Goal: Task Accomplishment & Management: Manage account settings

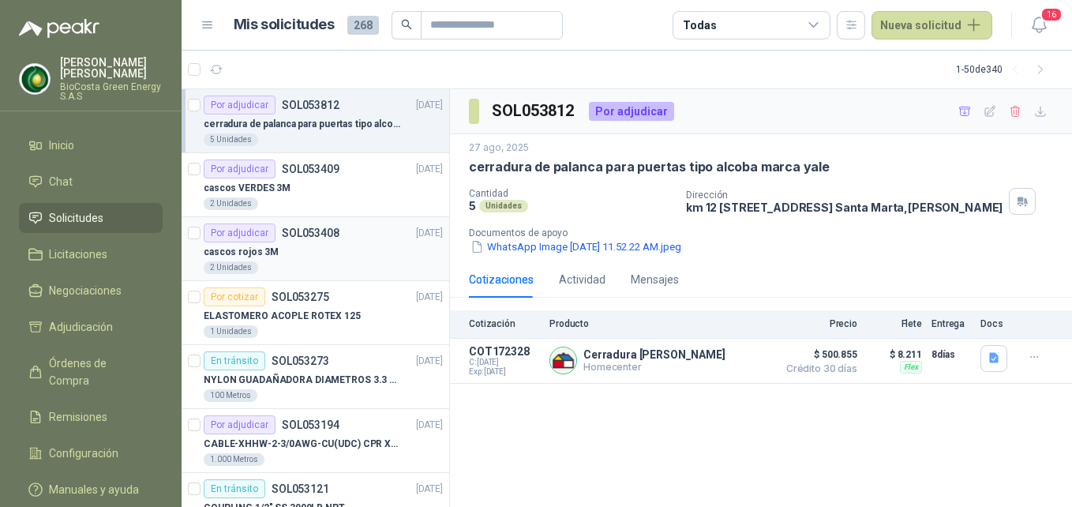
click at [361, 229] on div "Por adjudicar SOL053408 [DATE]" at bounding box center [323, 232] width 239 height 19
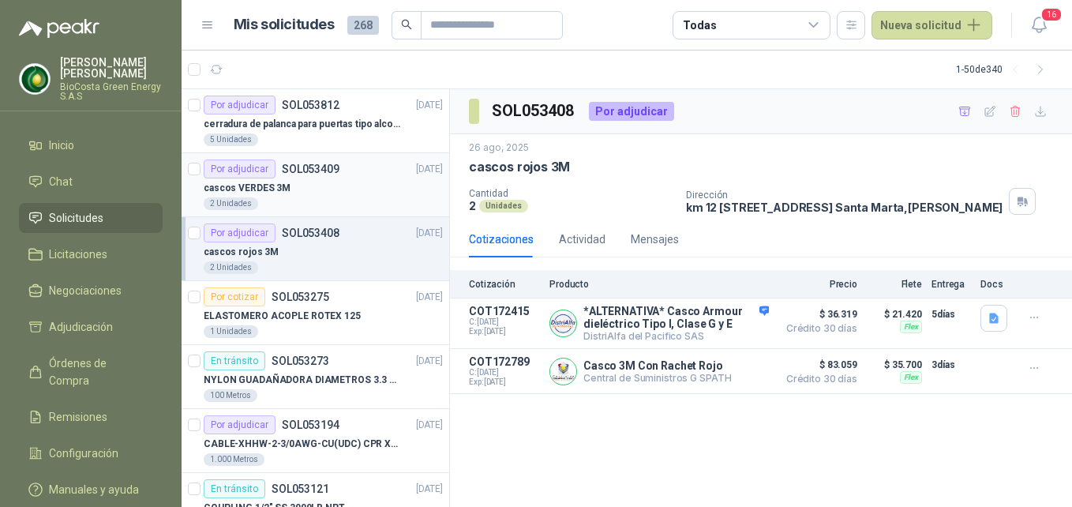
click at [362, 212] on article "Por adjudicar SOL053409 [DATE] cascos VERDES 3M 2 Unidades" at bounding box center [316, 185] width 268 height 64
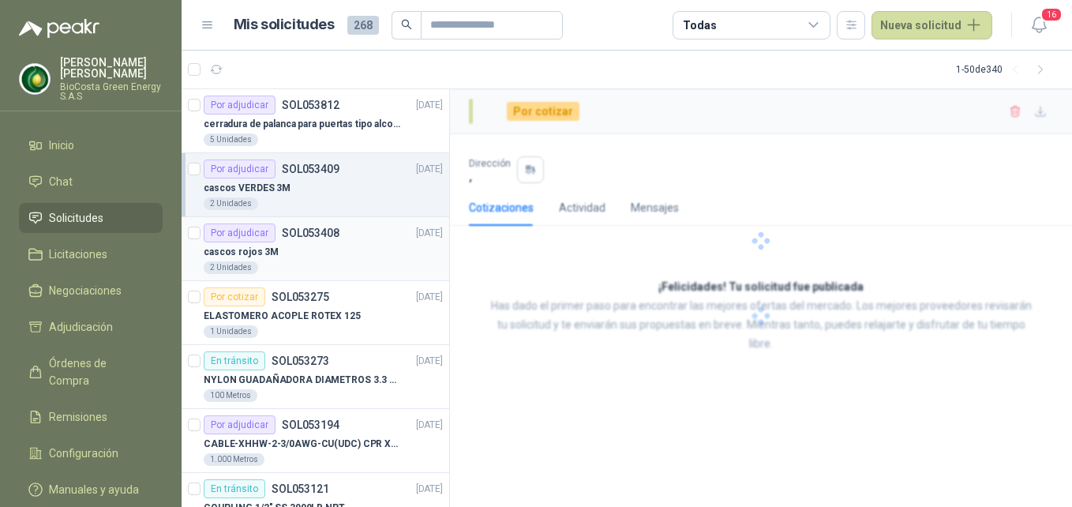
click at [343, 253] on div "cascos rojos 3M" at bounding box center [323, 251] width 239 height 19
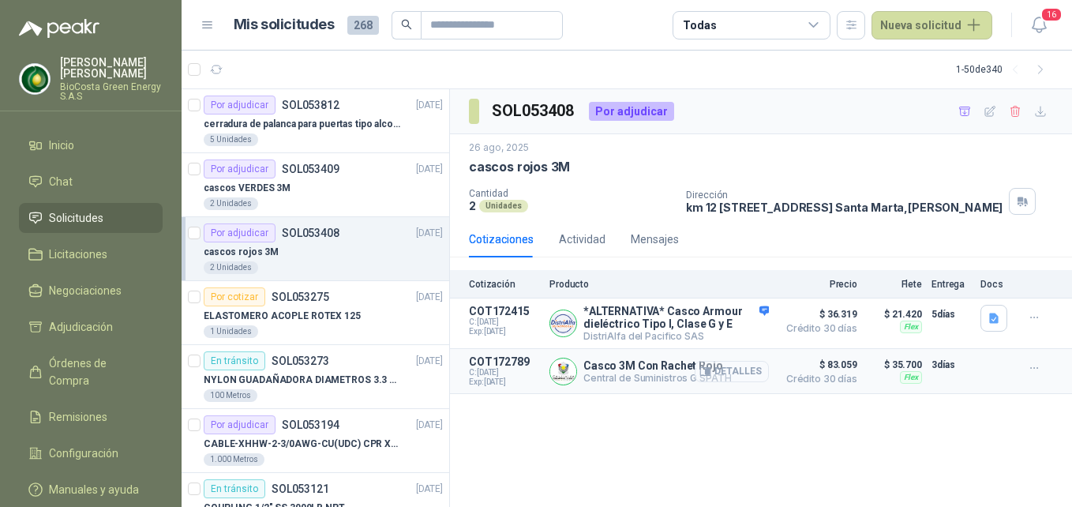
click at [729, 382] on button "Detalles" at bounding box center [732, 371] width 74 height 21
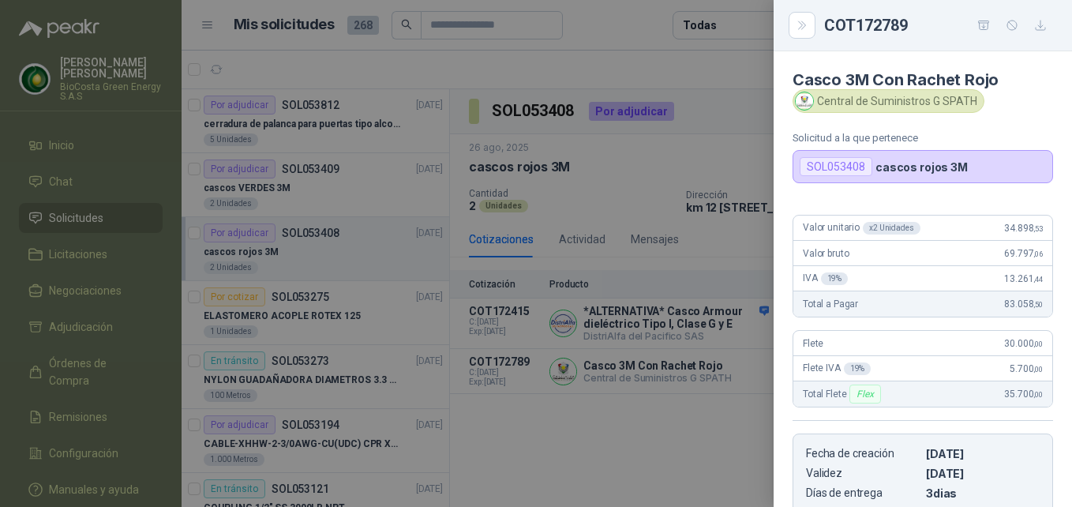
click at [609, 417] on div at bounding box center [536, 253] width 1072 height 507
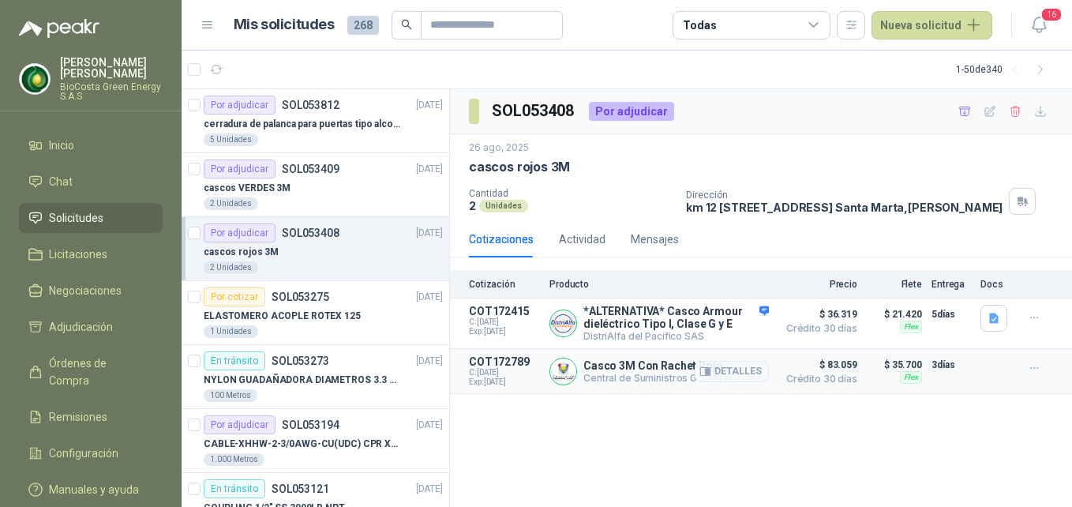
drag, startPoint x: 742, startPoint y: 394, endPoint x: 613, endPoint y: 393, distance: 128.7
click at [616, 384] on div "Casco 3M Con Rachet Rojo Central de Suministros G SPATH Detalles" at bounding box center [657, 371] width 148 height 24
drag, startPoint x: 586, startPoint y: 395, endPoint x: 726, endPoint y: 391, distance: 140.6
click at [726, 384] on div "Casco 3M Con Rachet Rojo Central de Suministros G SPATH Detalles" at bounding box center [657, 371] width 148 height 24
copy div "Central de Suministros G SPATH De"
